Goal: Task Accomplishment & Management: Manage account settings

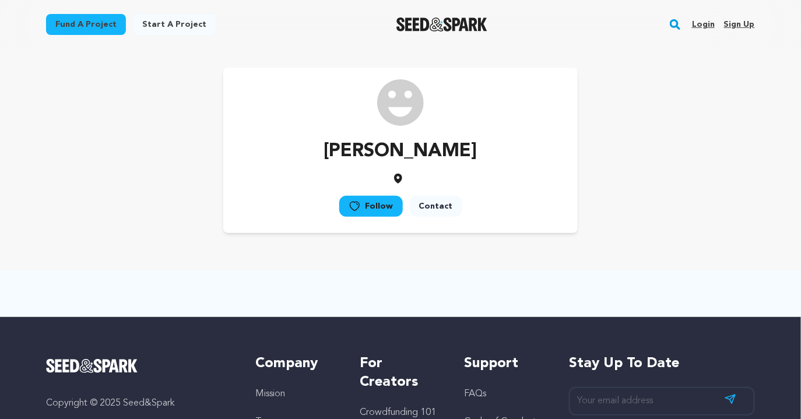
click at [397, 91] on img at bounding box center [400, 102] width 47 height 47
click at [704, 24] on link "Login" at bounding box center [703, 24] width 23 height 19
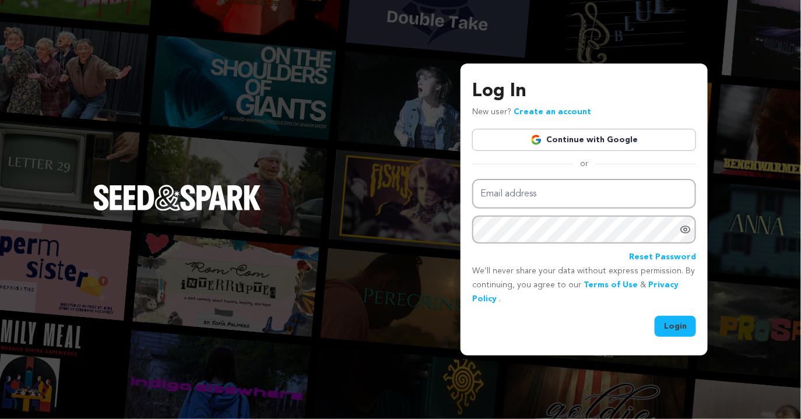
click at [581, 140] on link "Continue with Google" at bounding box center [584, 140] width 224 height 22
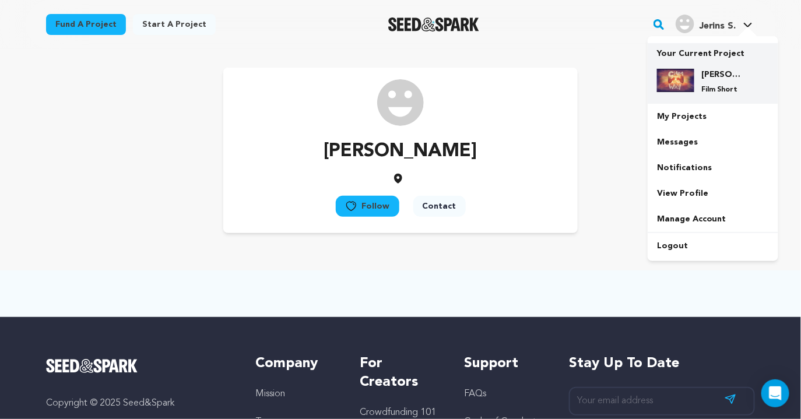
click at [698, 64] on div "[PERSON_NAME] All The Way Film Short" at bounding box center [713, 81] width 112 height 44
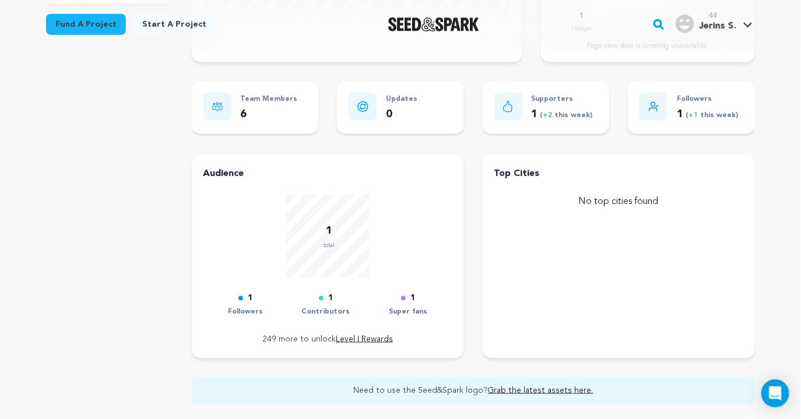
scroll to position [324, 0]
click at [570, 118] on p "1 ( +2 this week)" at bounding box center [562, 114] width 61 height 17
click at [570, 111] on span "( +2 this week)" at bounding box center [565, 114] width 55 height 7
click at [544, 111] on span "( +2 this week)" at bounding box center [565, 114] width 55 height 7
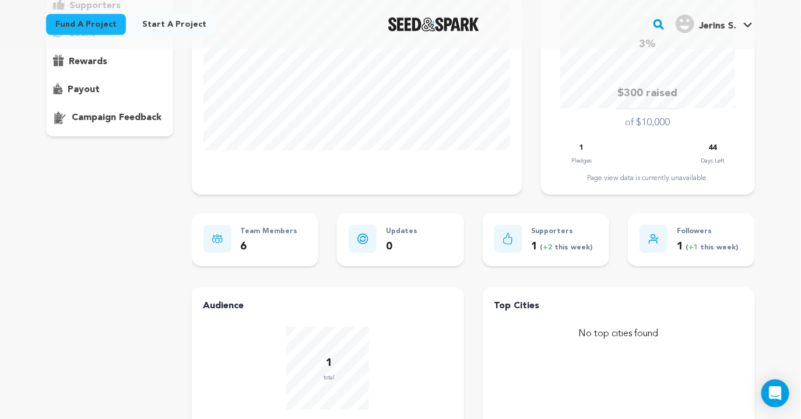
scroll to position [0, 0]
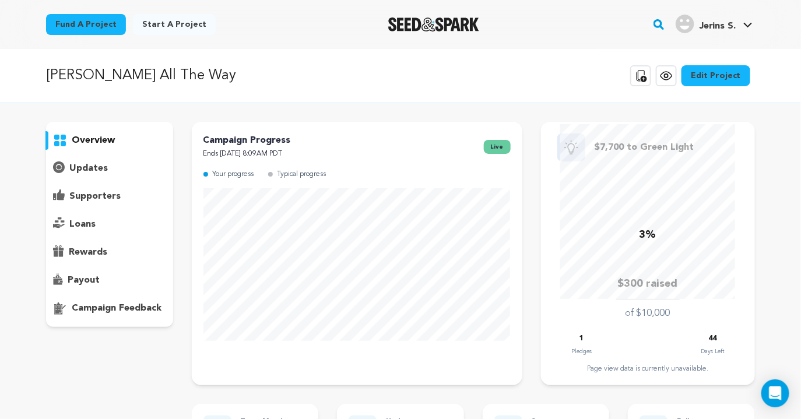
click at [99, 167] on p "updates" at bounding box center [88, 168] width 38 height 14
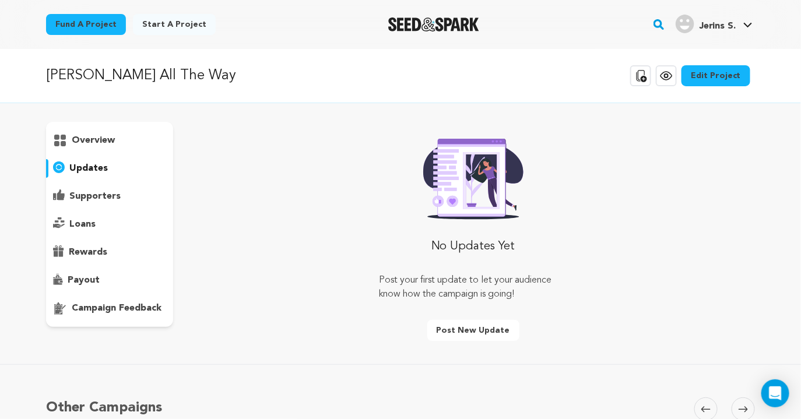
click at [97, 184] on div "overview" at bounding box center [109, 224] width 127 height 205
click at [97, 202] on p "supporters" at bounding box center [94, 196] width 51 height 14
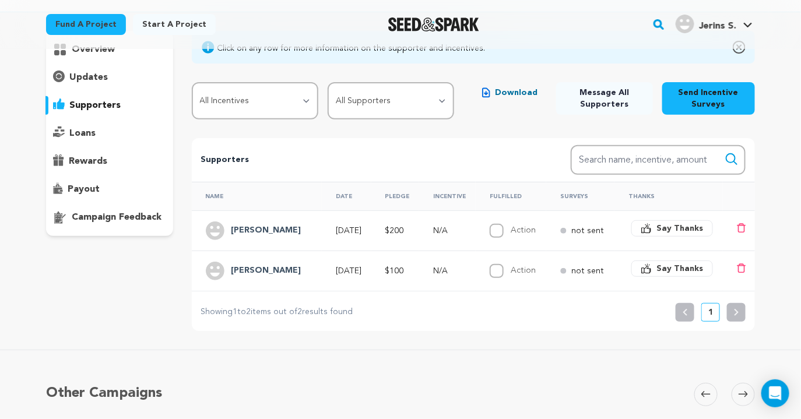
scroll to position [103, 0]
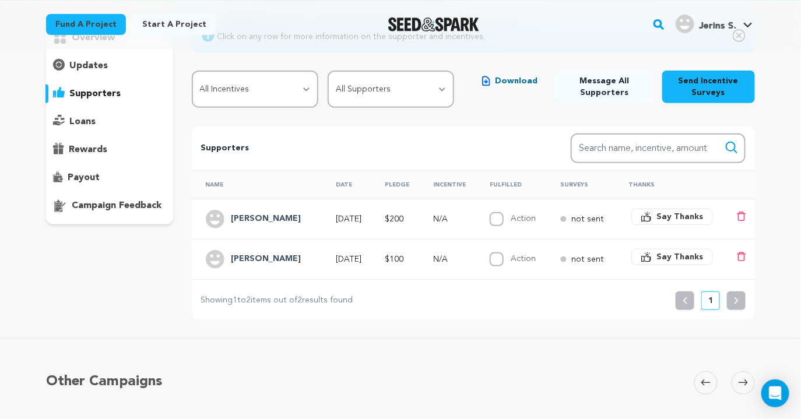
click at [579, 218] on p "not sent" at bounding box center [587, 219] width 33 height 12
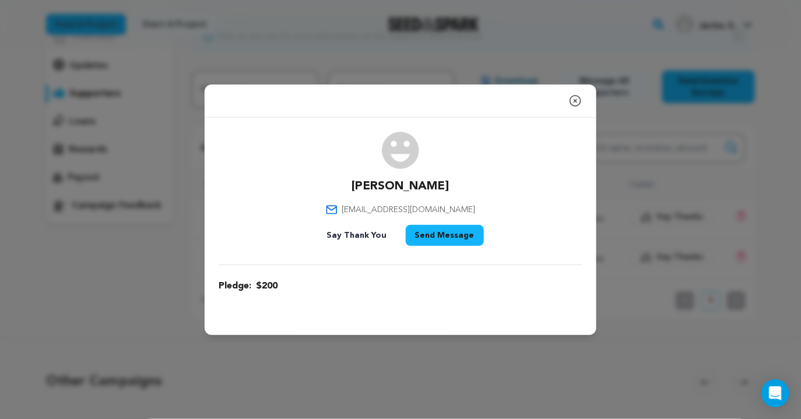
click at [574, 96] on icon "button" at bounding box center [575, 101] width 10 height 10
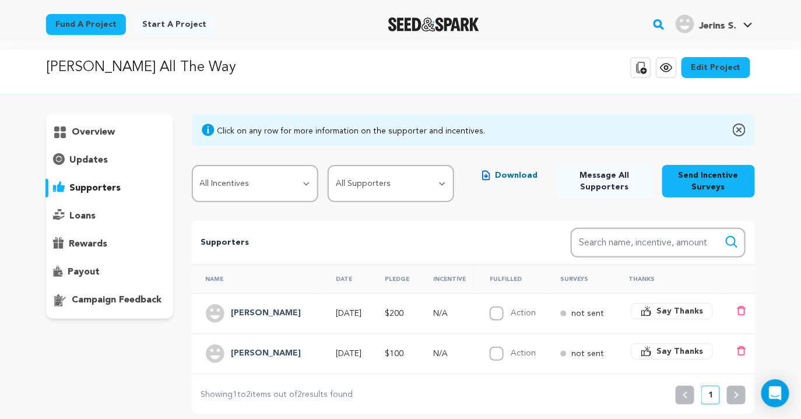
scroll to position [0, 0]
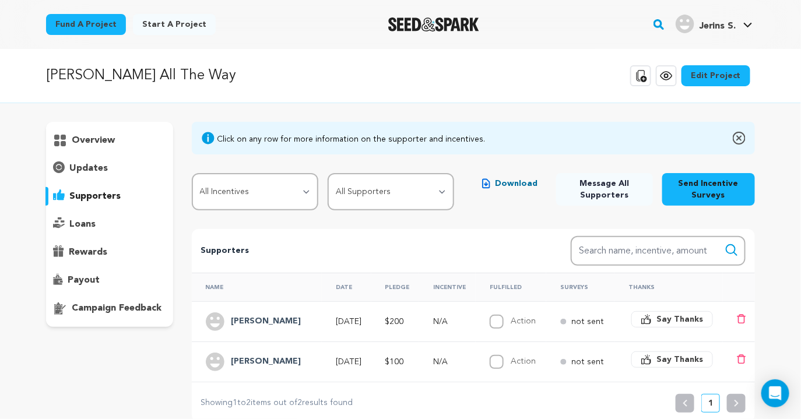
click at [711, 183] on button "Send Incentive Surveys" at bounding box center [708, 189] width 93 height 33
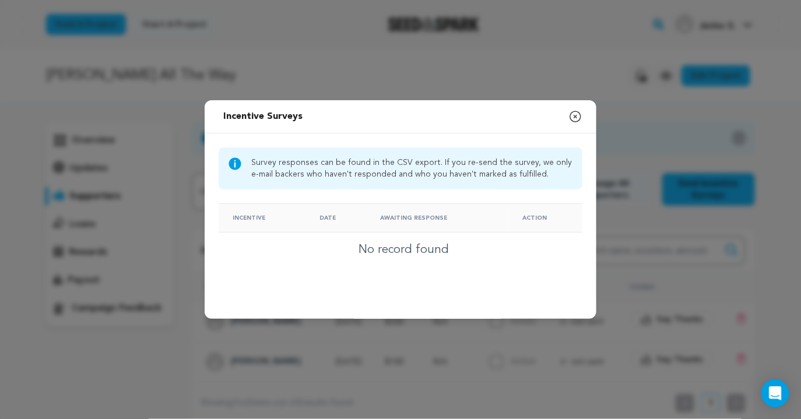
click at [578, 106] on button "Close modal" at bounding box center [575, 116] width 14 height 23
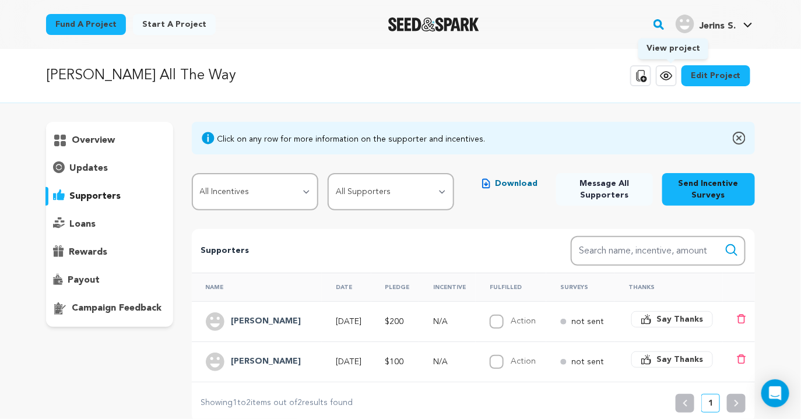
click at [673, 75] on icon at bounding box center [666, 76] width 14 height 14
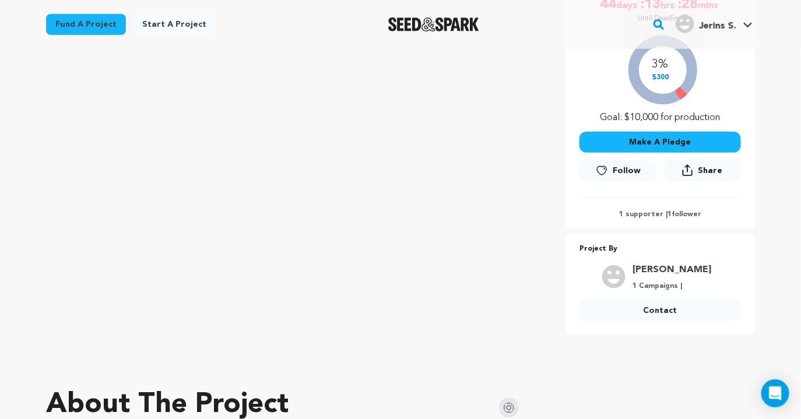
scroll to position [249, 0]
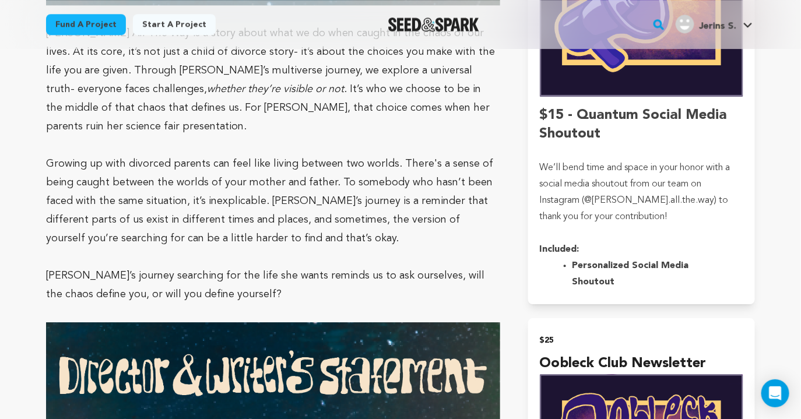
scroll to position [1014, 0]
